Goal: Task Accomplishment & Management: Manage account settings

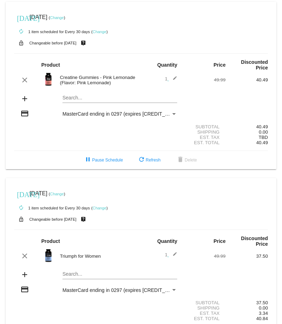
scroll to position [30, 0]
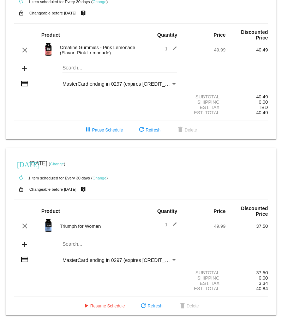
click at [101, 0] on link "Change" at bounding box center [99, 2] width 14 height 4
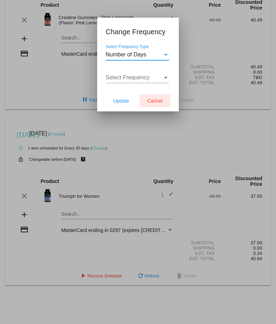
click at [157, 100] on span "Cancel" at bounding box center [155, 101] width 16 height 6
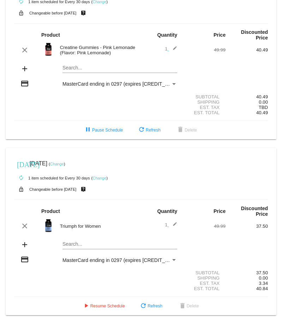
scroll to position [0, 0]
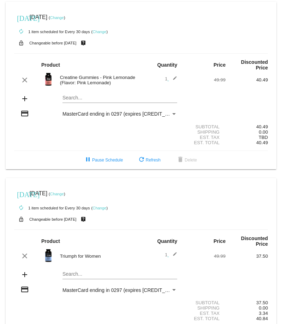
click at [64, 192] on link "Change" at bounding box center [57, 194] width 14 height 4
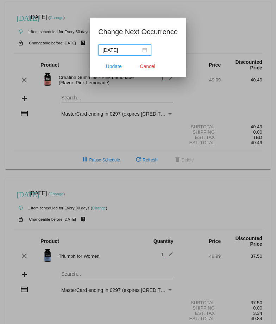
click at [145, 50] on div "[DATE]" at bounding box center [125, 50] width 45 height 8
click at [167, 223] on div at bounding box center [138, 162] width 276 height 324
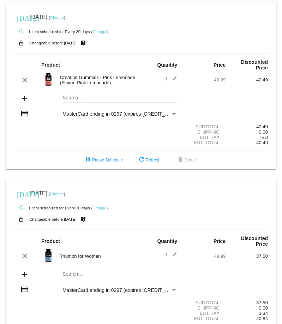
scroll to position [30, 0]
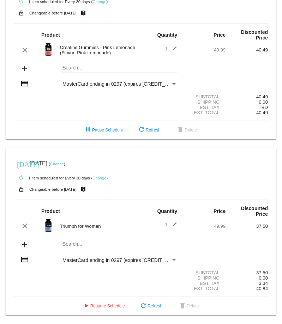
click at [64, 164] on link "Change" at bounding box center [57, 164] width 14 height 4
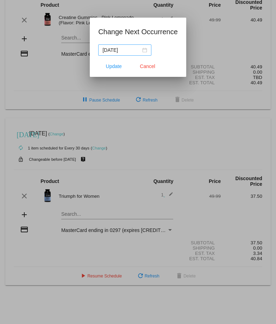
click at [145, 52] on div "[DATE]" at bounding box center [125, 50] width 45 height 8
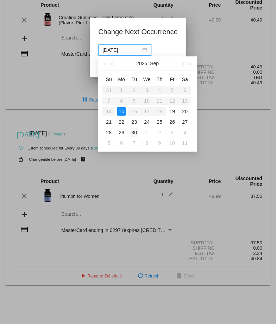
click at [132, 132] on div "30" at bounding box center [134, 132] width 8 height 8
type input "[DATE]"
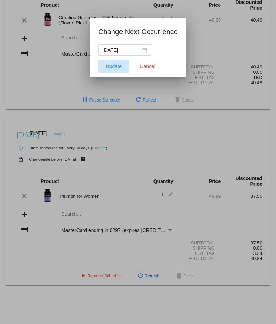
click at [118, 67] on span "Update" at bounding box center [114, 66] width 16 height 6
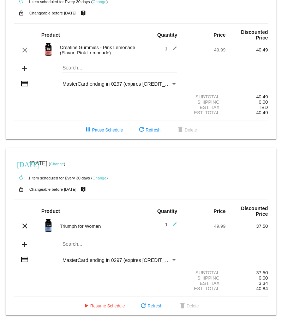
click at [100, 1] on link "Change" at bounding box center [99, 2] width 14 height 4
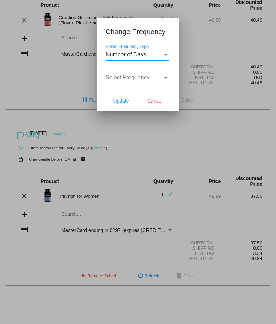
click at [165, 52] on div "Select Frequency Type" at bounding box center [166, 54] width 6 height 6
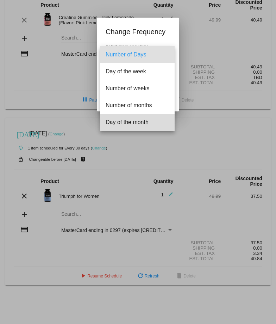
click at [136, 123] on span "Day of the month" at bounding box center [137, 122] width 63 height 17
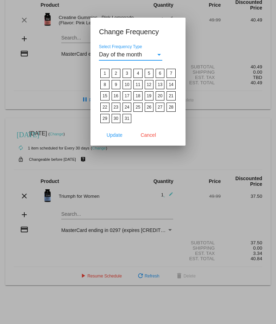
click at [105, 98] on label "15" at bounding box center [104, 95] width 9 height 9
click at [0, 0] on input "15" at bounding box center [0, 0] width 0 height 0
click at [112, 134] on span "Update" at bounding box center [115, 135] width 16 height 6
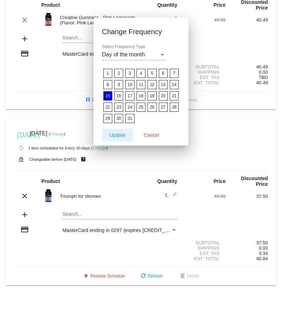
scroll to position [30, 0]
